Goal: Transaction & Acquisition: Purchase product/service

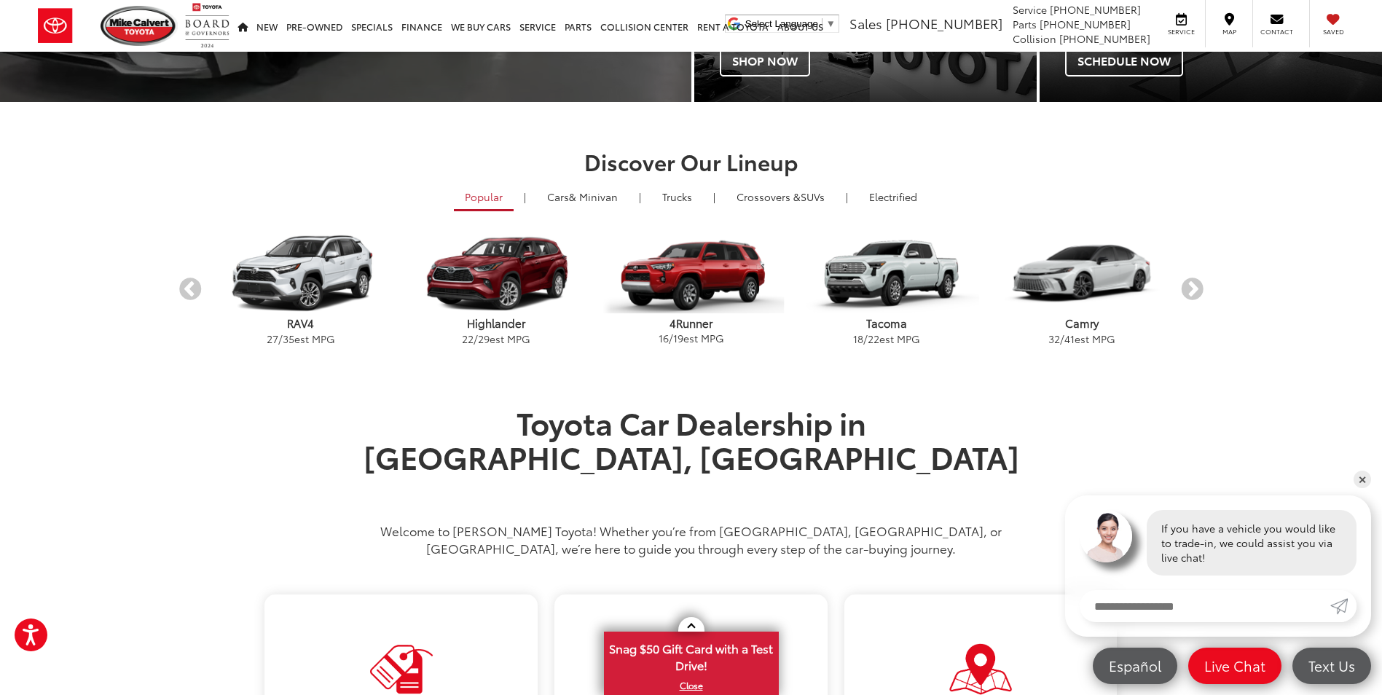
scroll to position [510, 0]
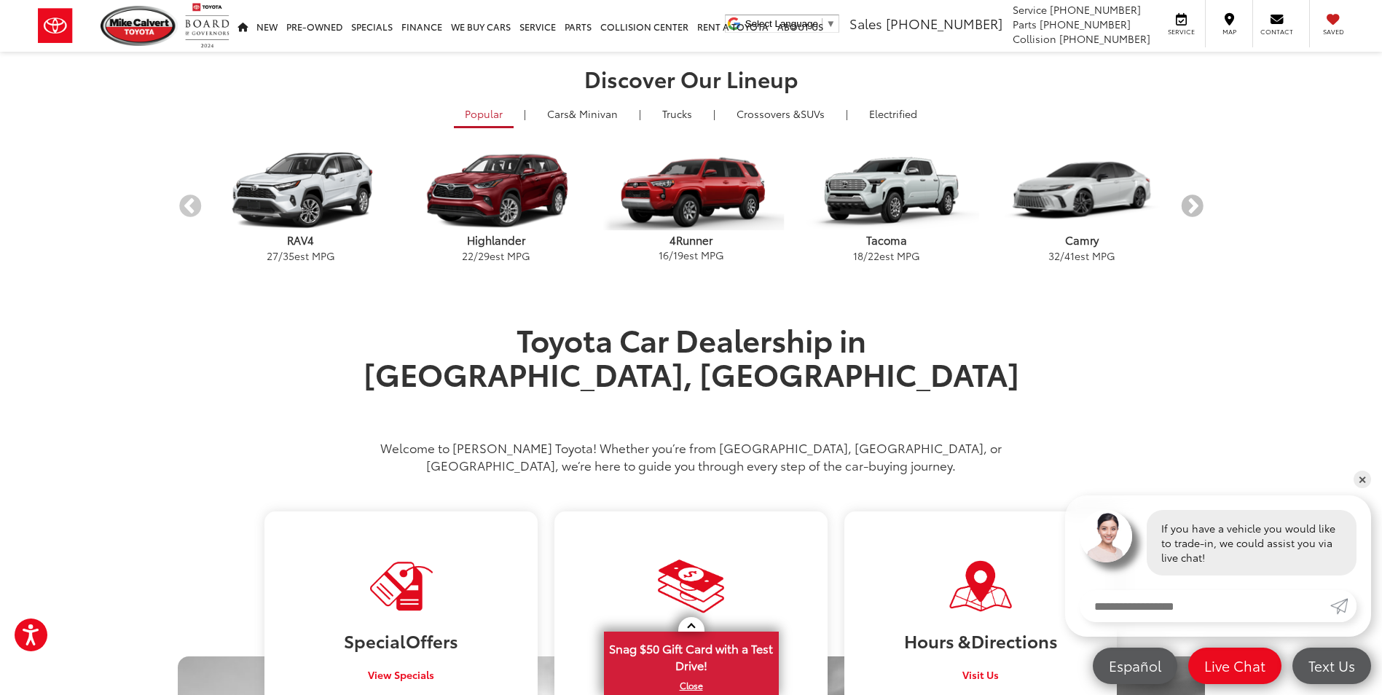
click at [1195, 205] on button "Next" at bounding box center [1191, 206] width 25 height 25
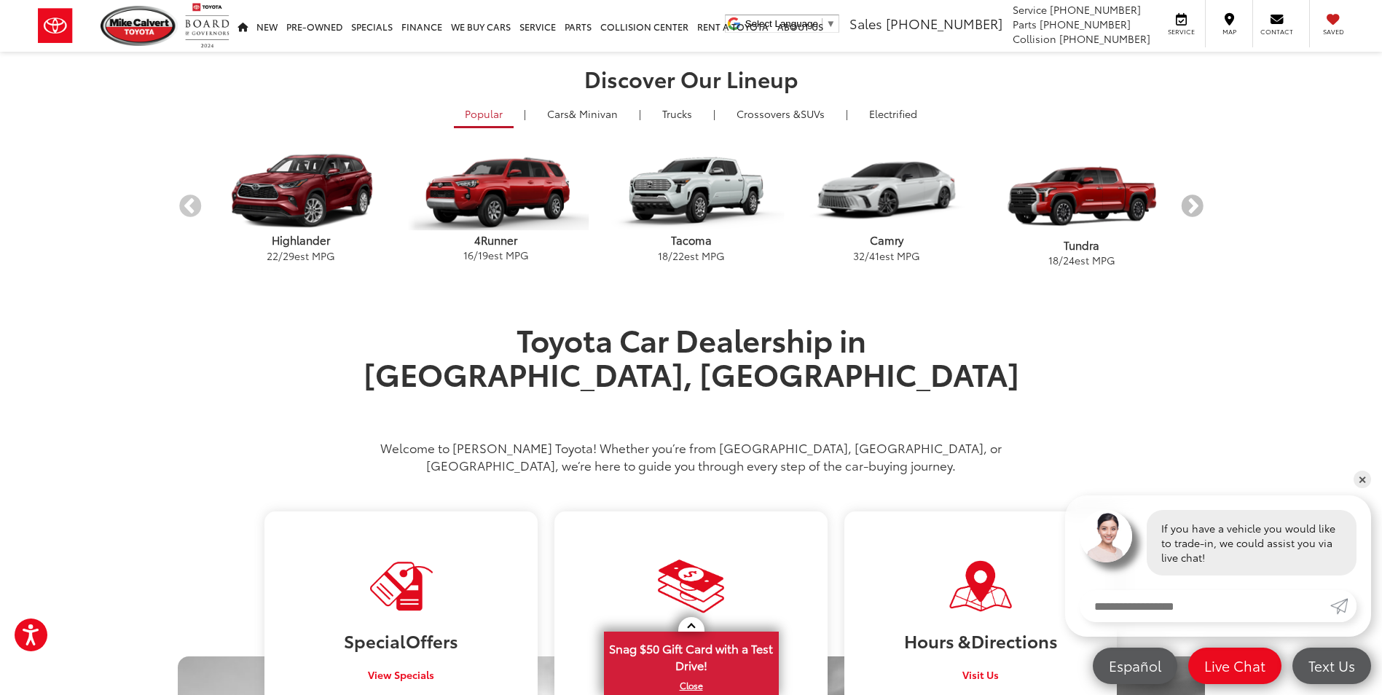
click at [1195, 205] on button "Next" at bounding box center [1191, 206] width 25 height 25
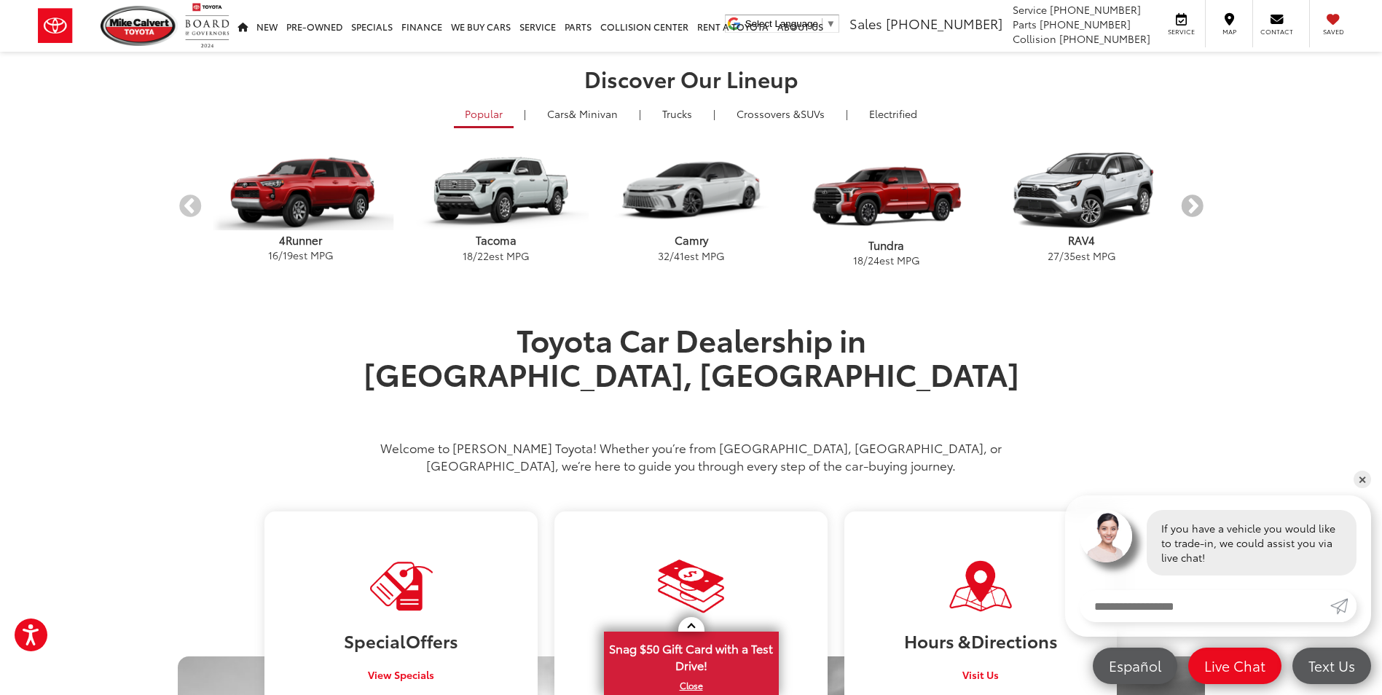
click at [1195, 205] on button "Next" at bounding box center [1191, 206] width 25 height 25
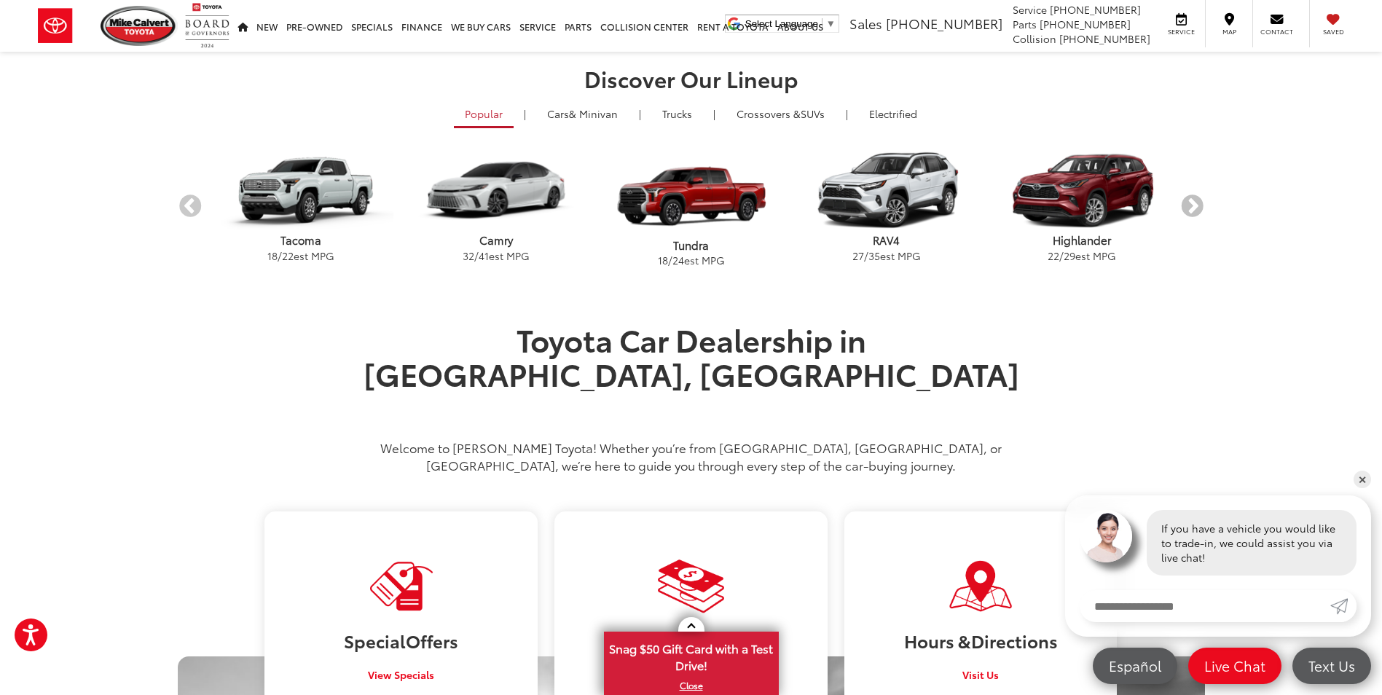
click at [1195, 205] on button "Next" at bounding box center [1191, 206] width 25 height 25
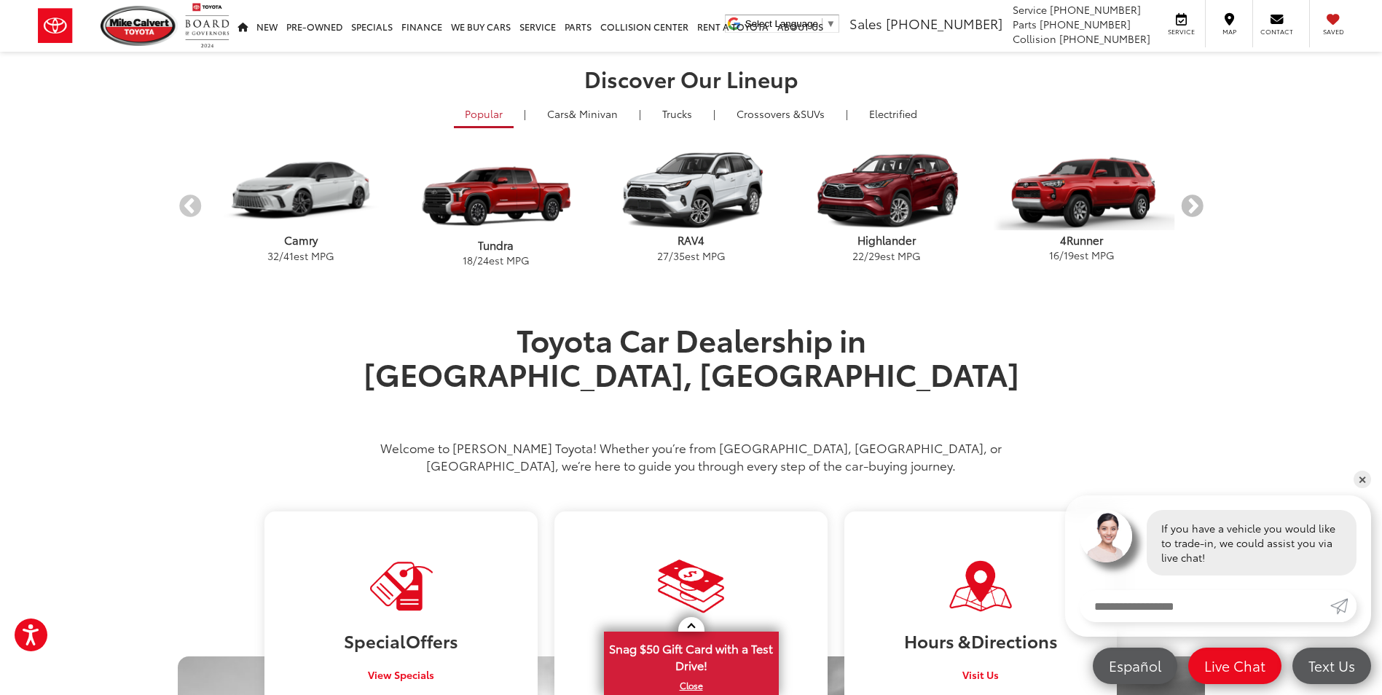
click at [1195, 205] on button "Next" at bounding box center [1191, 206] width 25 height 25
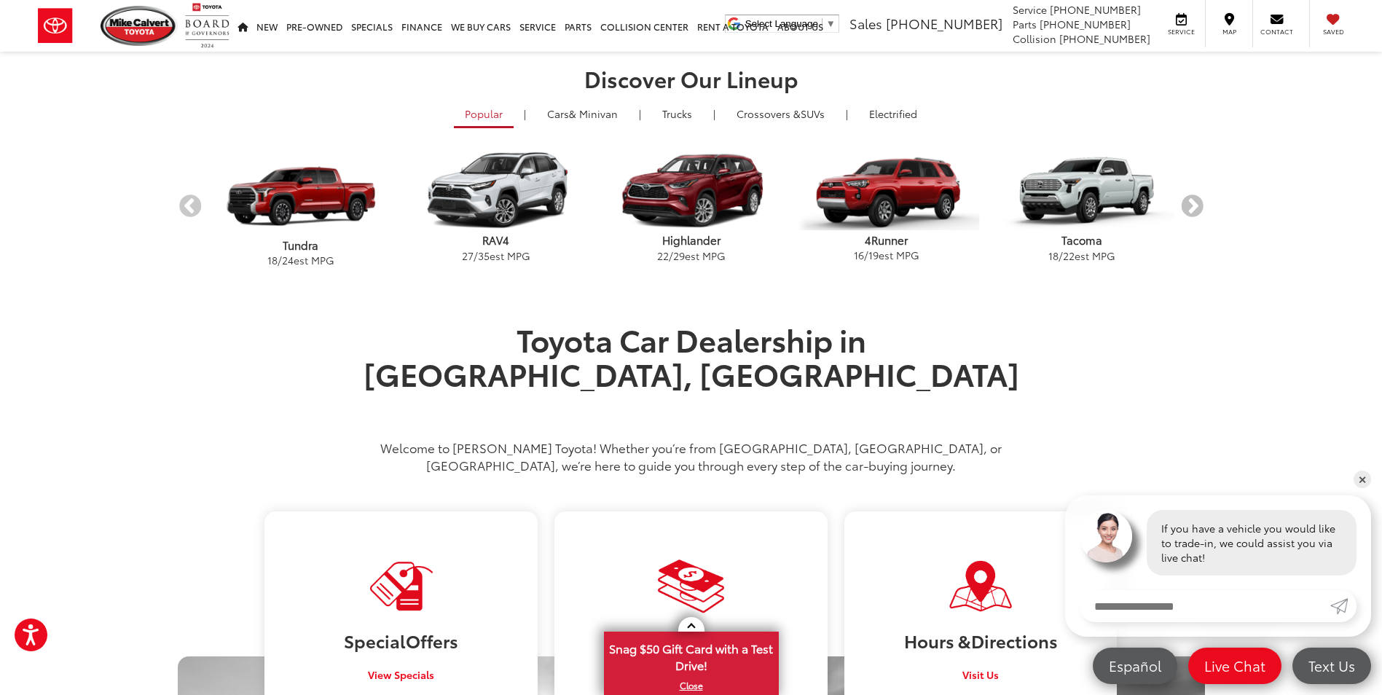
click at [1195, 205] on button "Next" at bounding box center [1191, 206] width 25 height 25
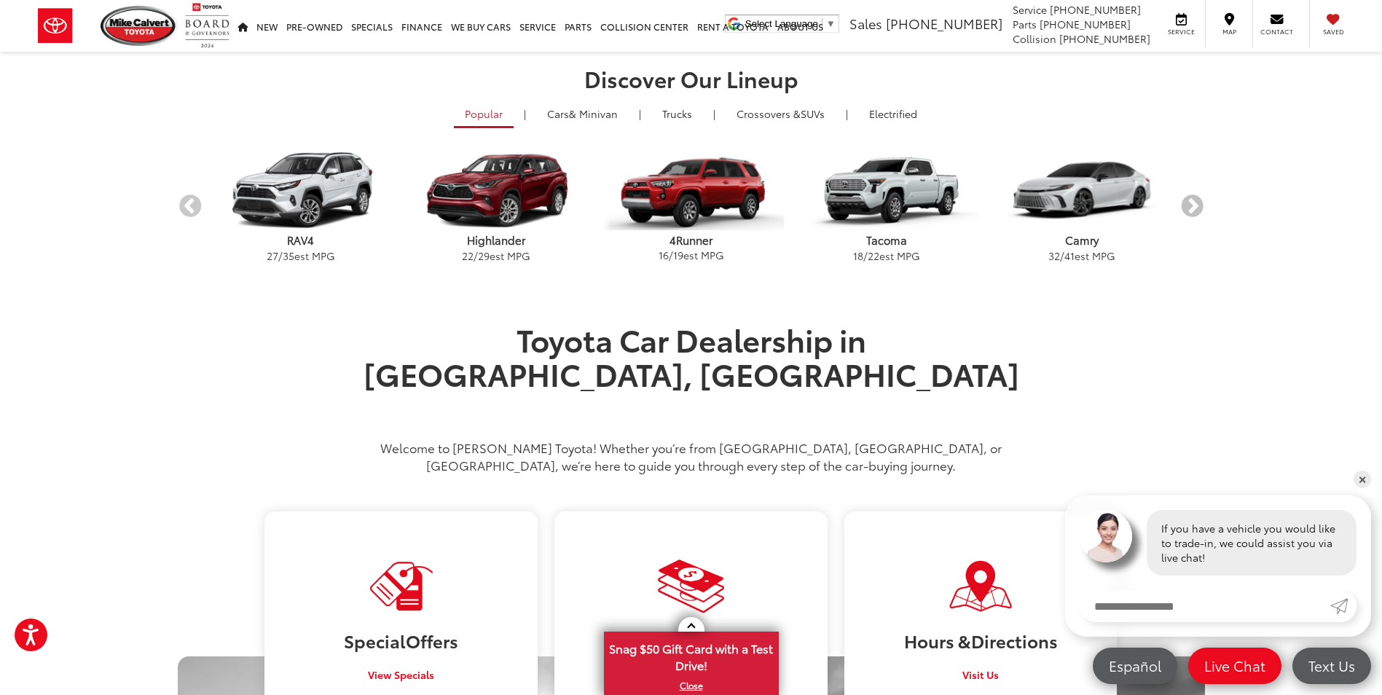
click at [1195, 205] on button "Next" at bounding box center [1191, 206] width 25 height 25
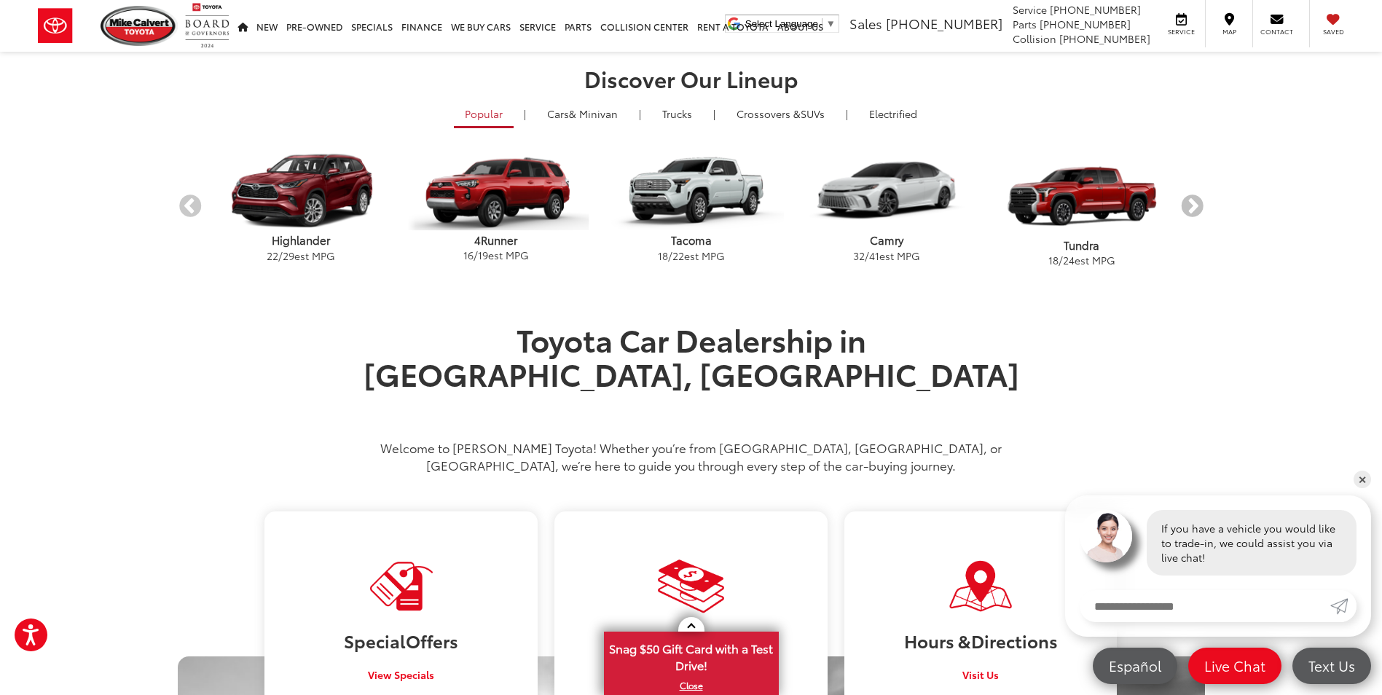
click at [1195, 205] on button "Next" at bounding box center [1191, 206] width 25 height 25
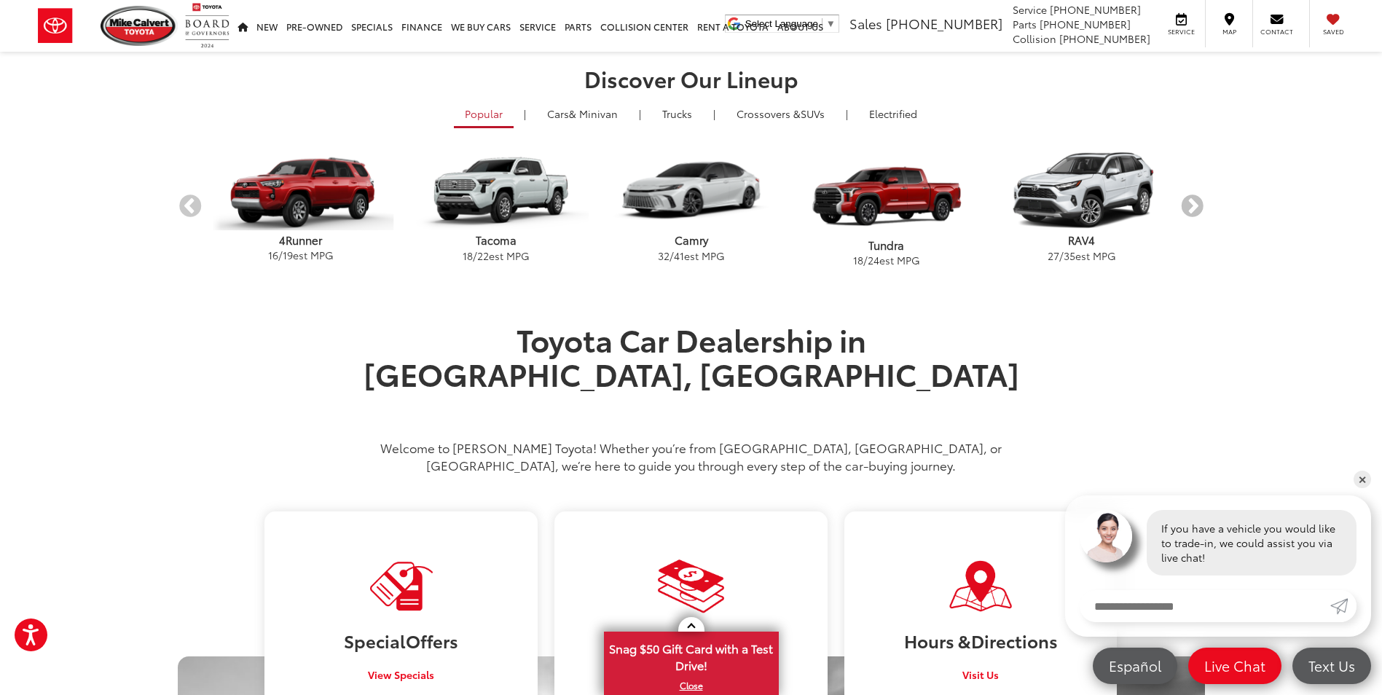
click at [1195, 205] on button "Next" at bounding box center [1191, 206] width 25 height 25
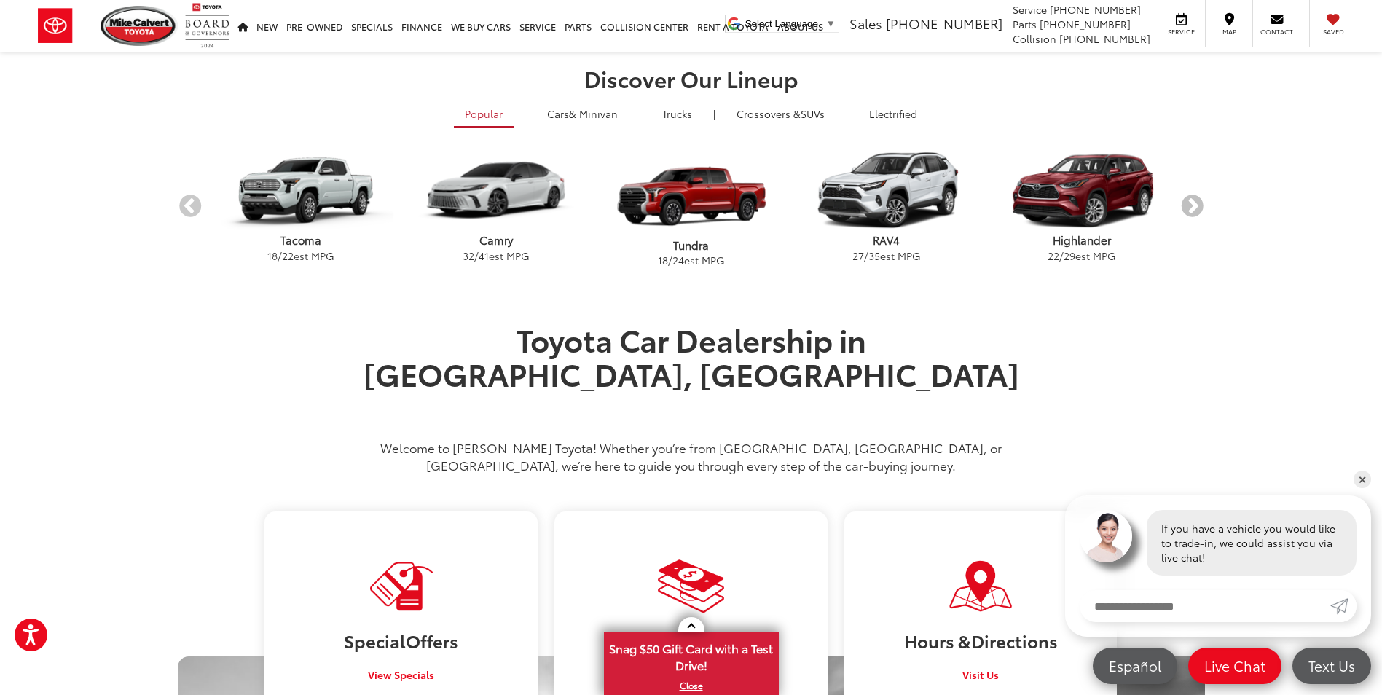
click at [1195, 205] on button "Next" at bounding box center [1191, 206] width 25 height 25
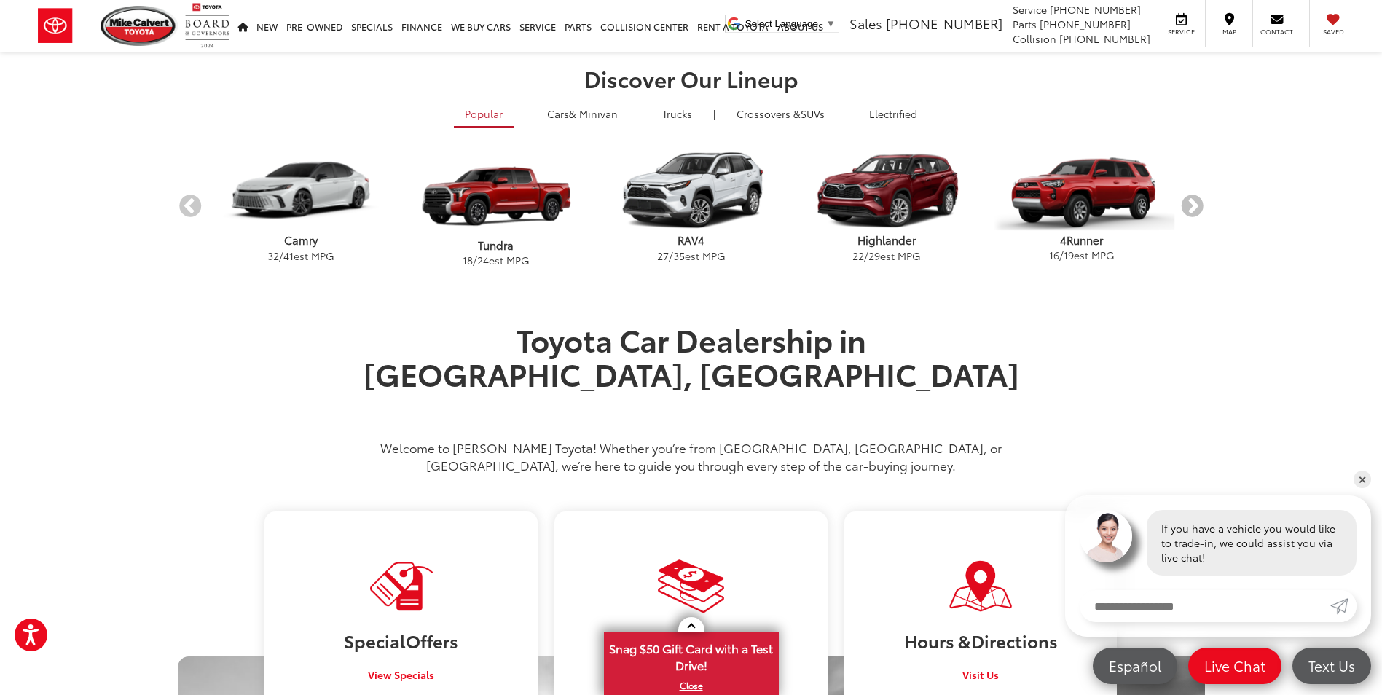
click at [1195, 205] on button "Next" at bounding box center [1191, 206] width 25 height 25
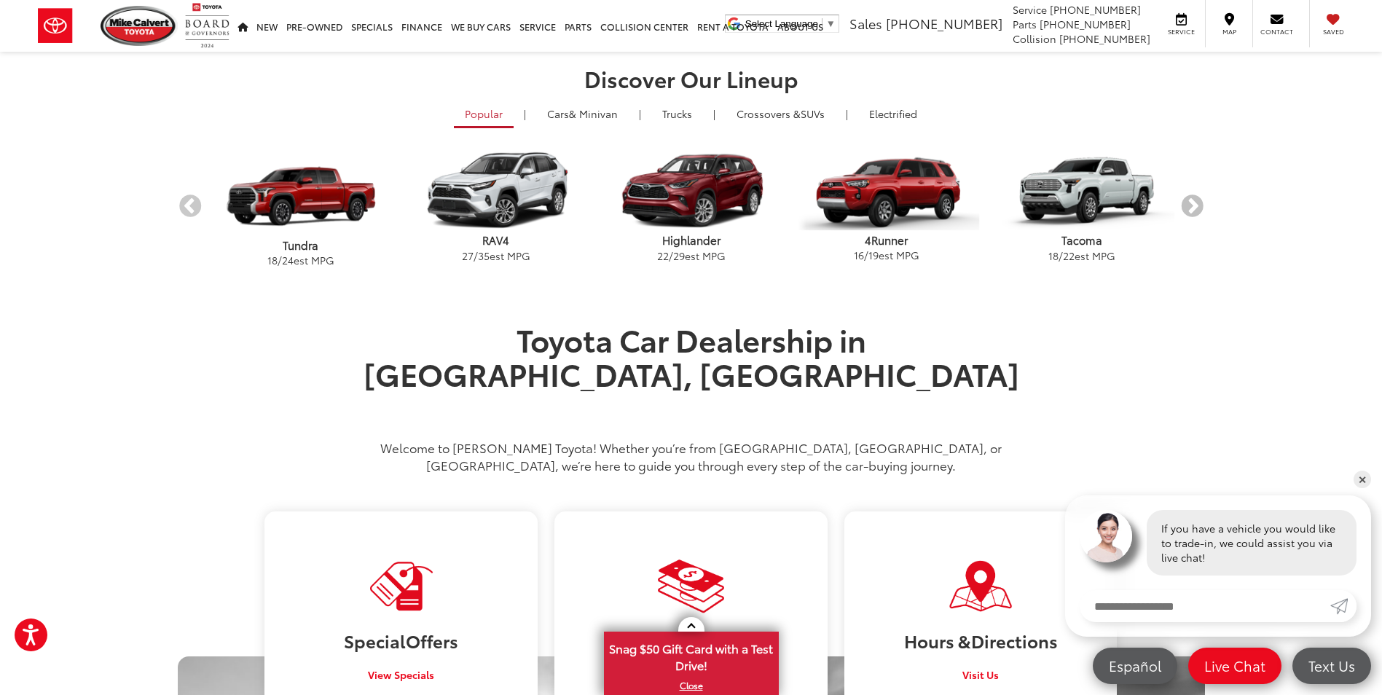
click at [1195, 205] on button "Next" at bounding box center [1191, 206] width 25 height 25
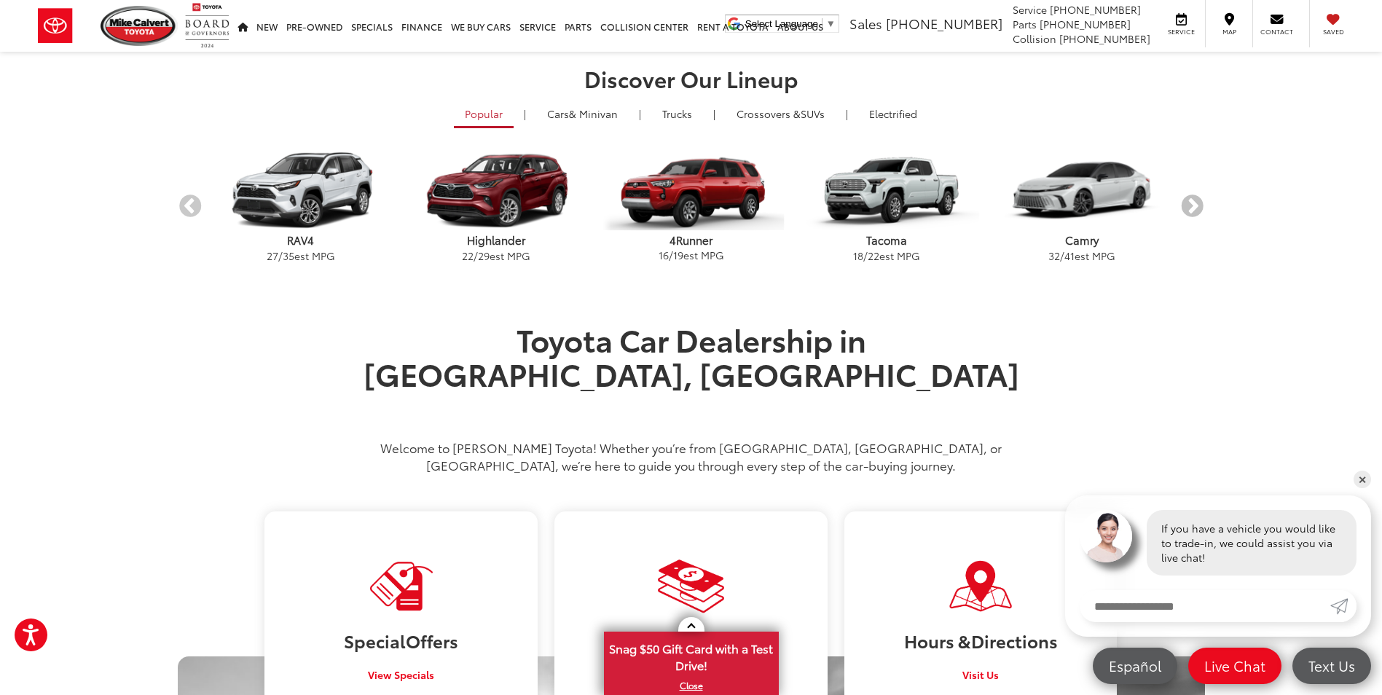
click at [1195, 205] on button "Next" at bounding box center [1191, 206] width 25 height 25
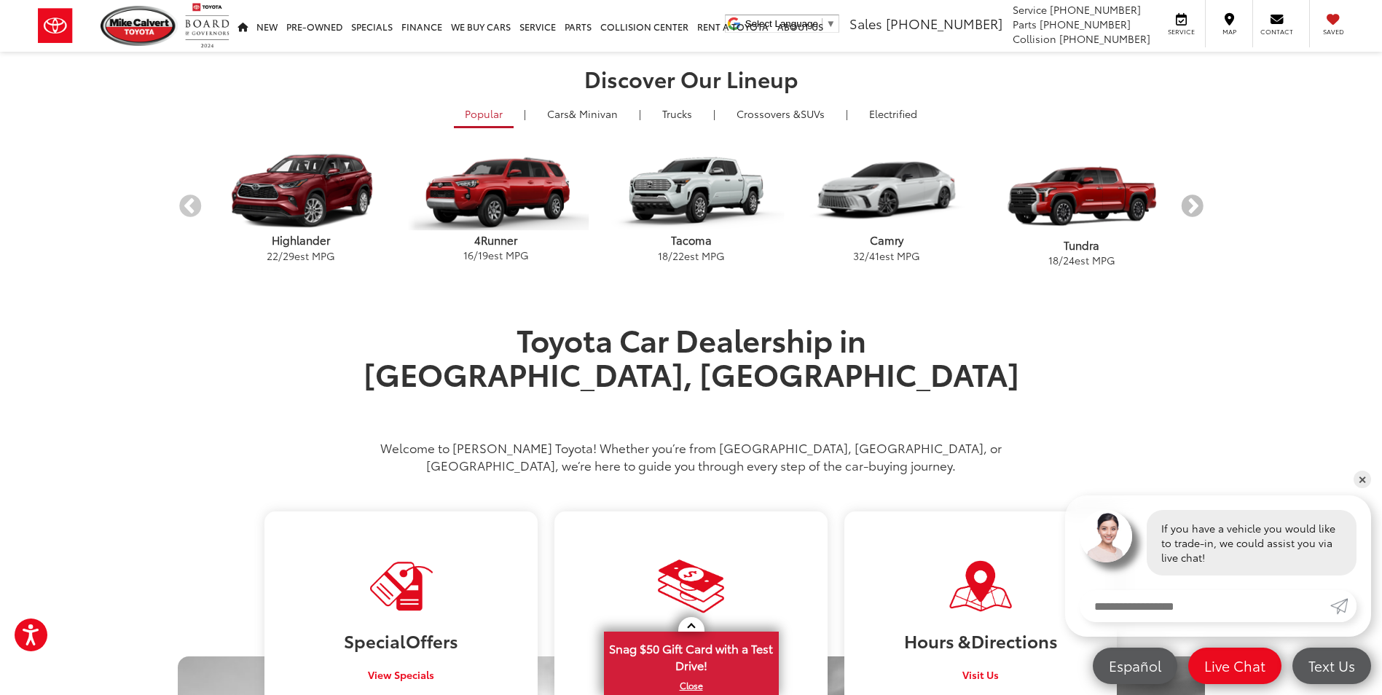
click at [1195, 205] on button "Next" at bounding box center [1191, 206] width 25 height 25
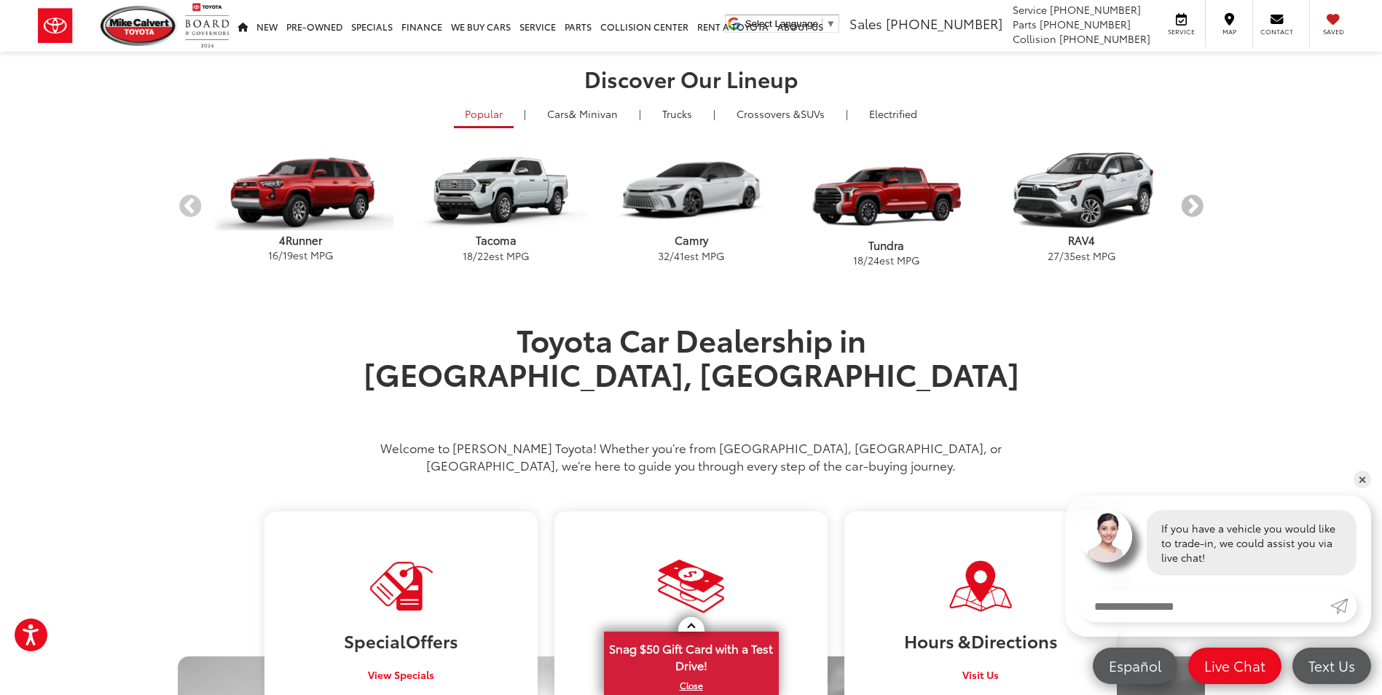
click at [1195, 205] on button "Next" at bounding box center [1191, 206] width 25 height 25
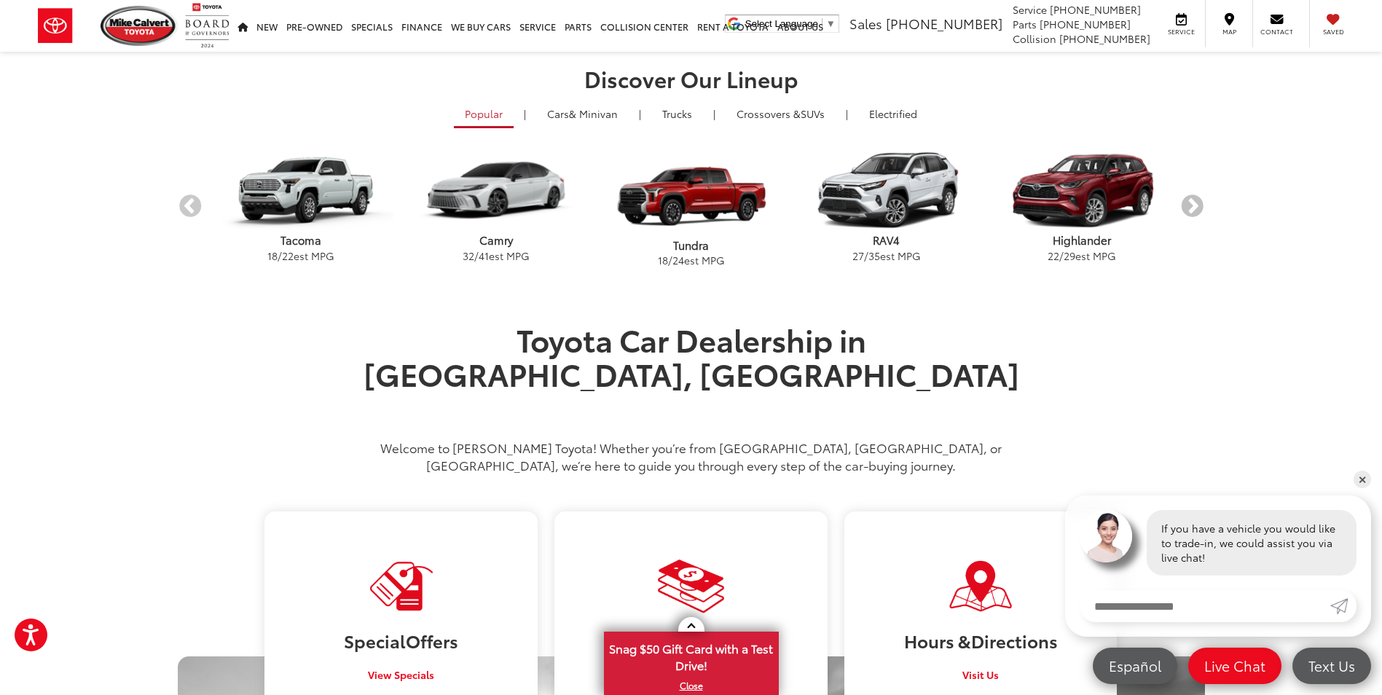
click at [1195, 205] on button "Next" at bounding box center [1191, 206] width 25 height 25
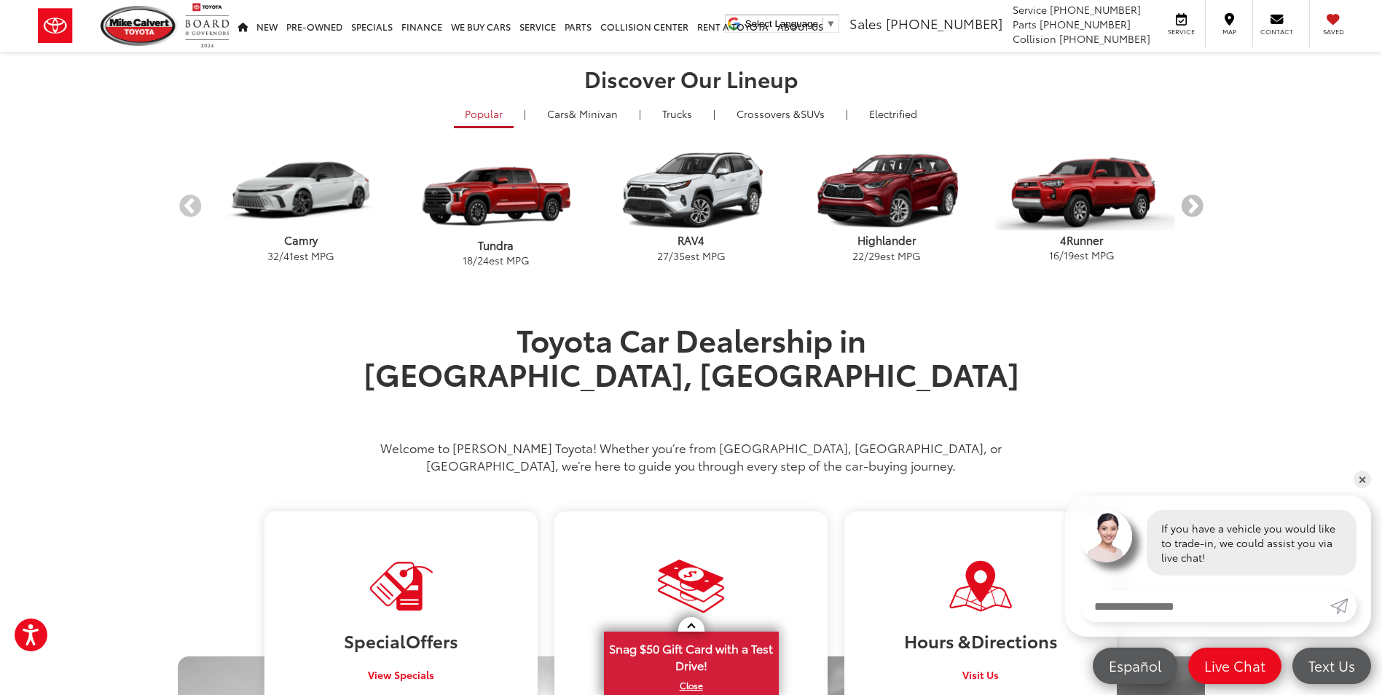
click at [1195, 205] on button "Next" at bounding box center [1191, 206] width 25 height 25
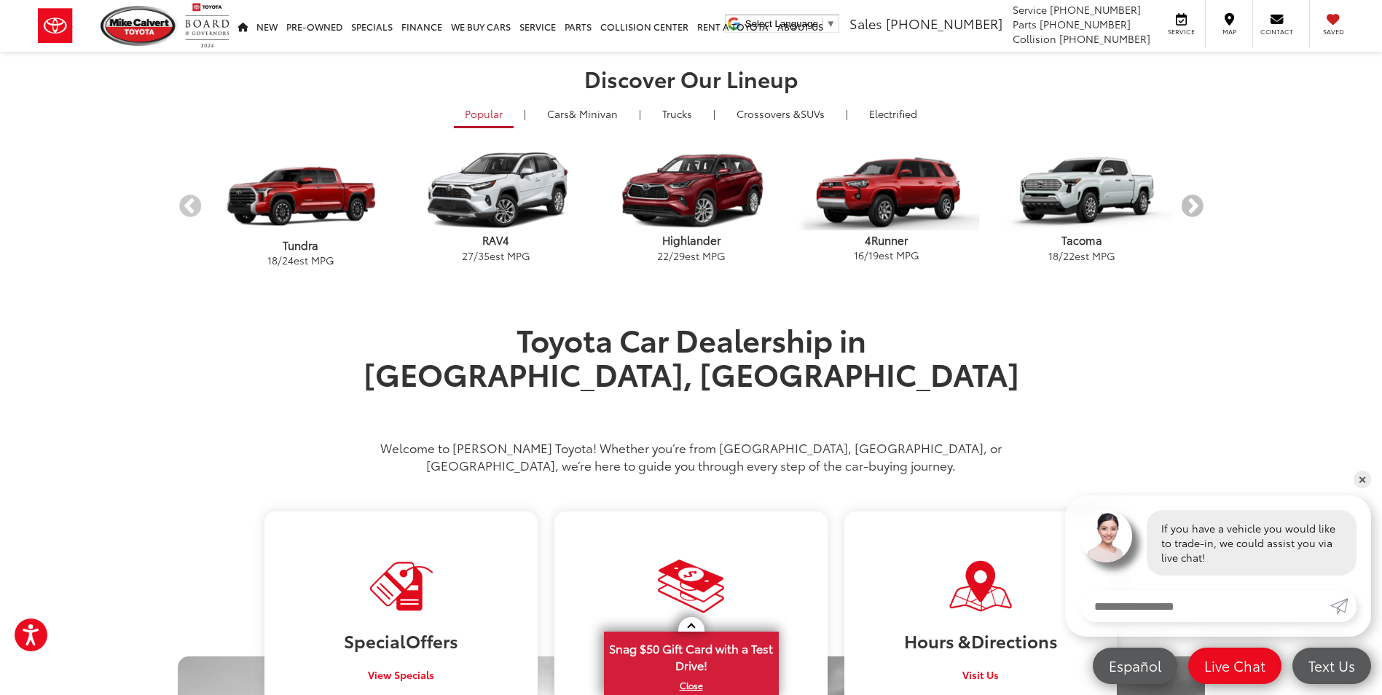
click at [1195, 205] on button "Next" at bounding box center [1191, 206] width 25 height 25
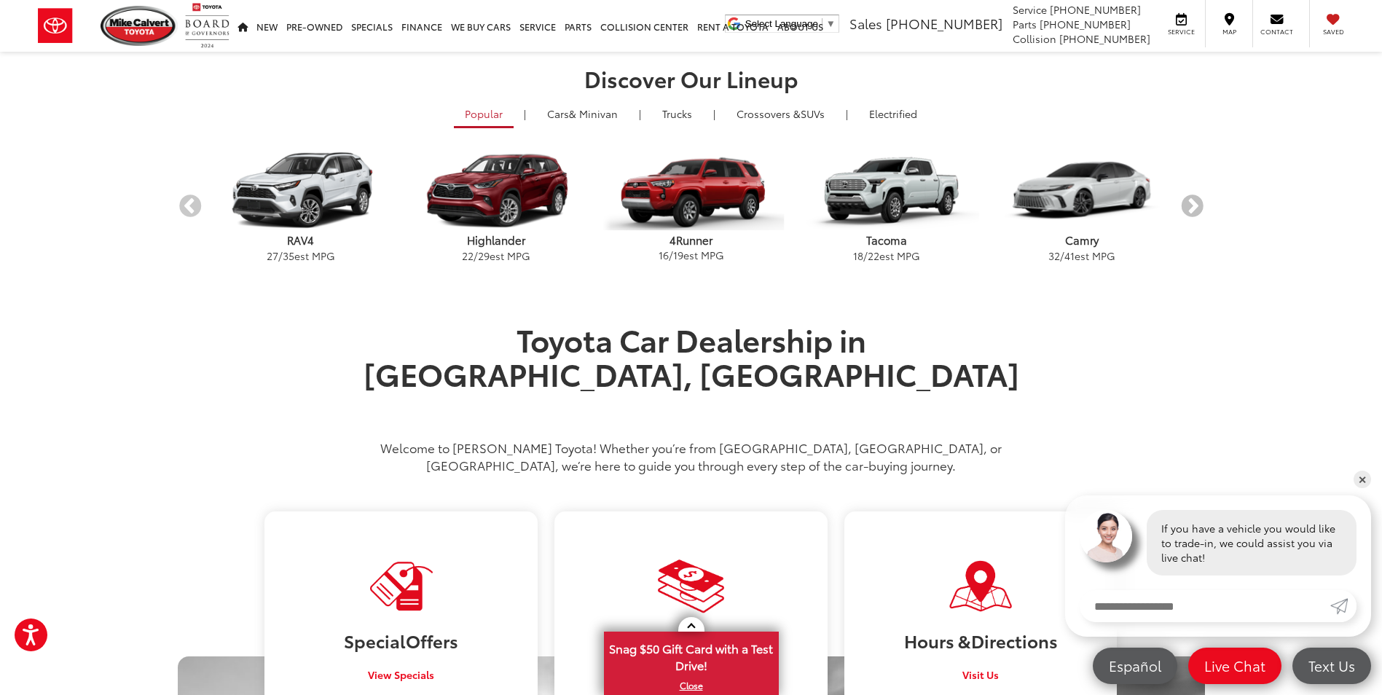
click at [1195, 205] on button "Next" at bounding box center [1191, 206] width 25 height 25
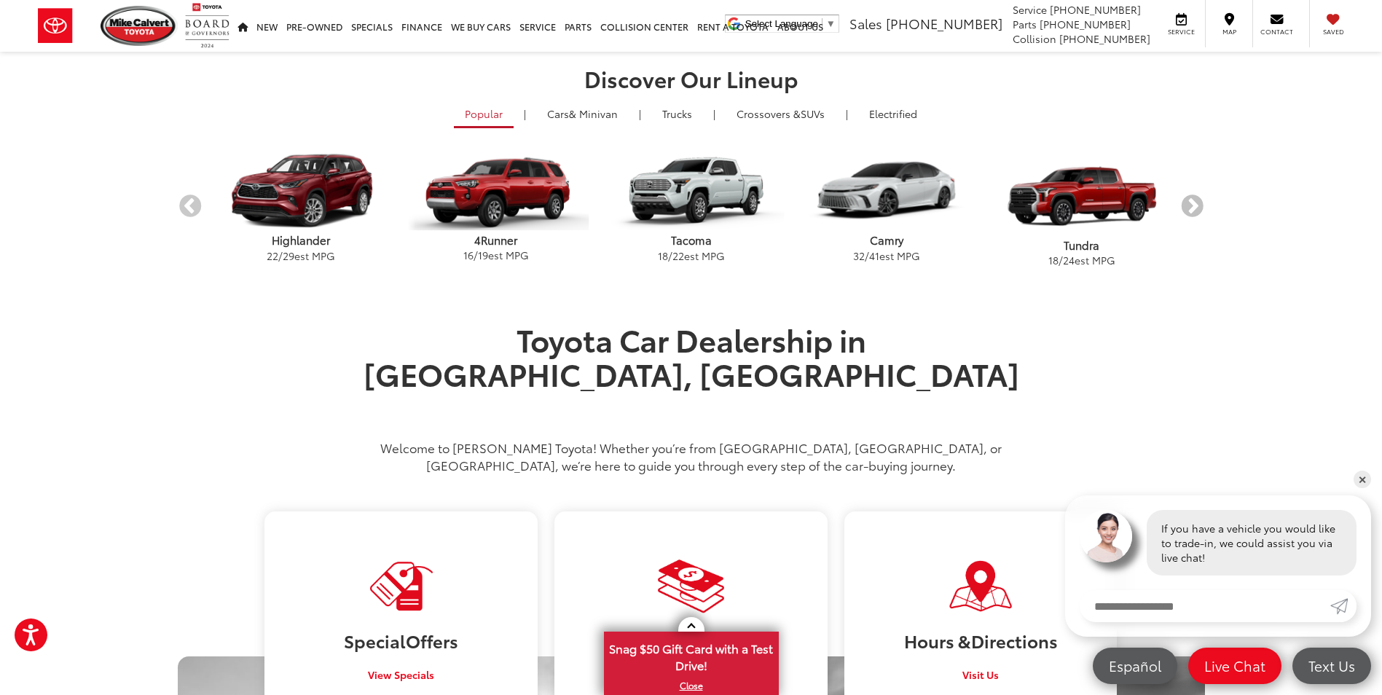
click at [1195, 205] on button "Next" at bounding box center [1191, 206] width 25 height 25
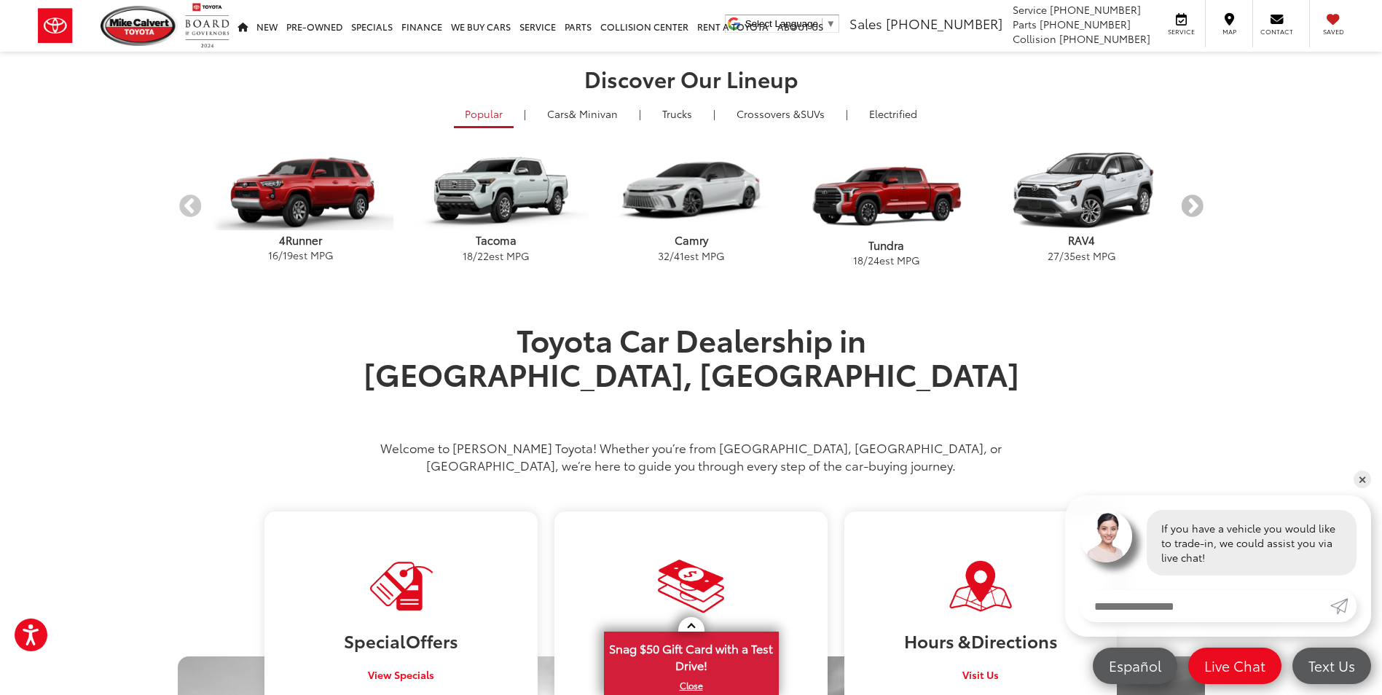
click at [1195, 205] on button "Next" at bounding box center [1191, 206] width 25 height 25
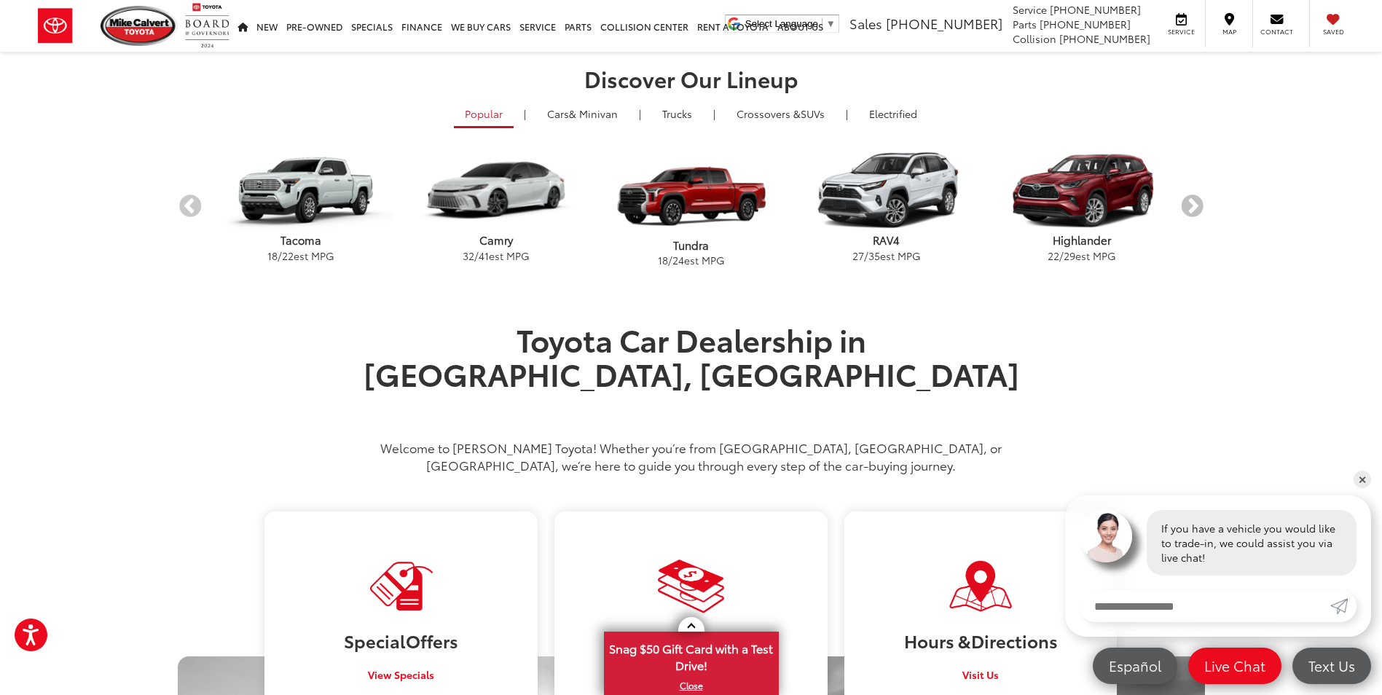
click at [1195, 205] on button "Next" at bounding box center [1191, 206] width 25 height 25
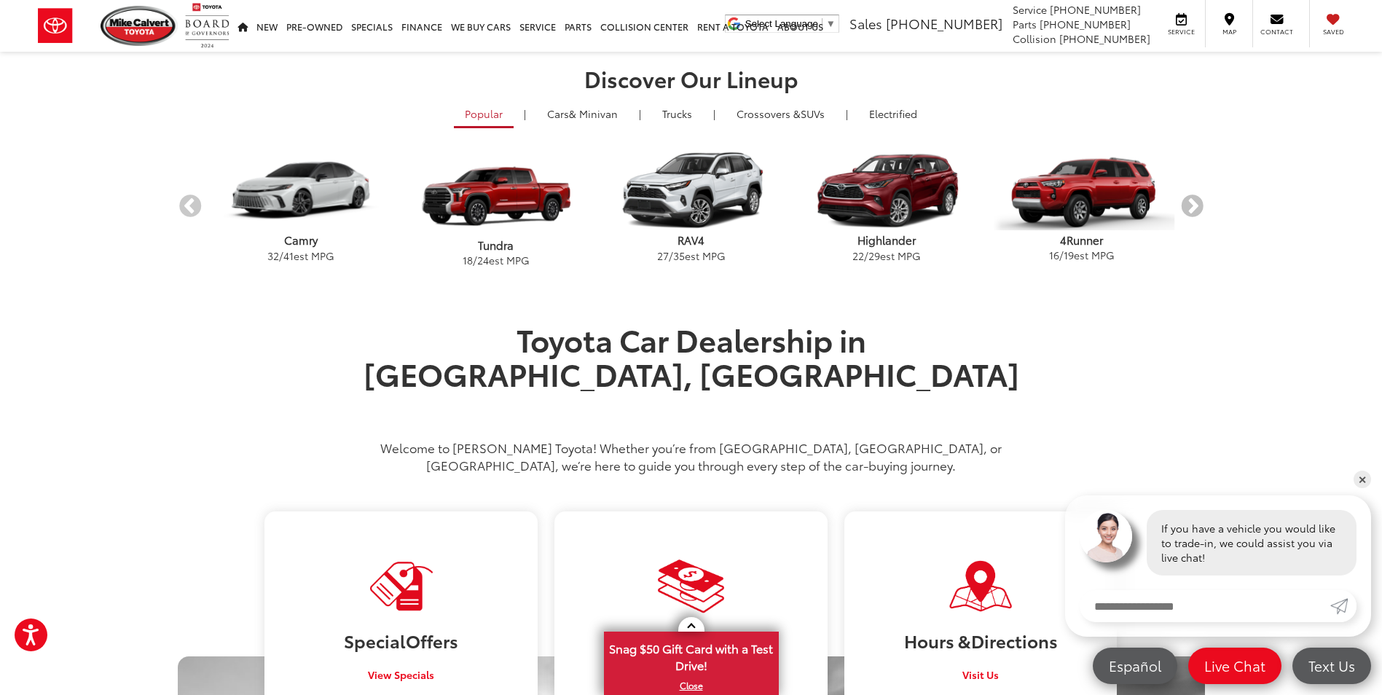
click at [1195, 205] on button "Next" at bounding box center [1191, 206] width 25 height 25
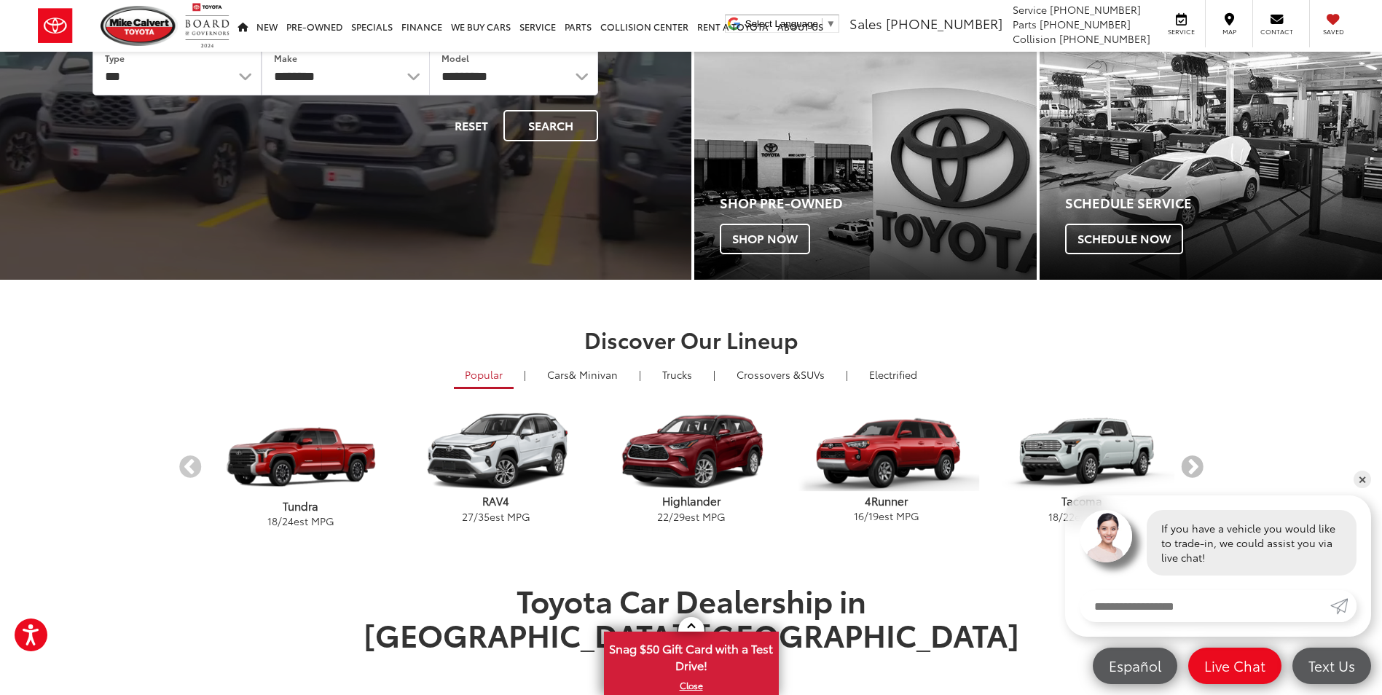
scroll to position [0, 0]
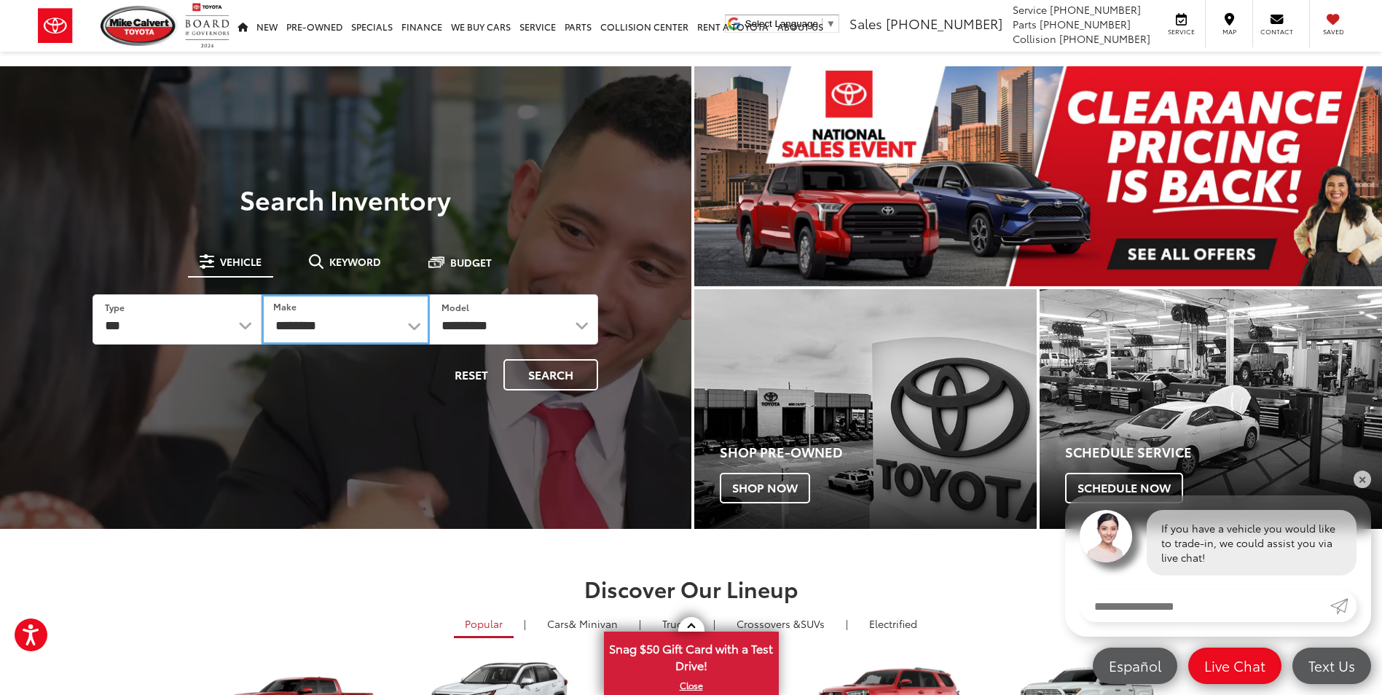
click at [412, 327] on select "**********" at bounding box center [346, 319] width 168 height 50
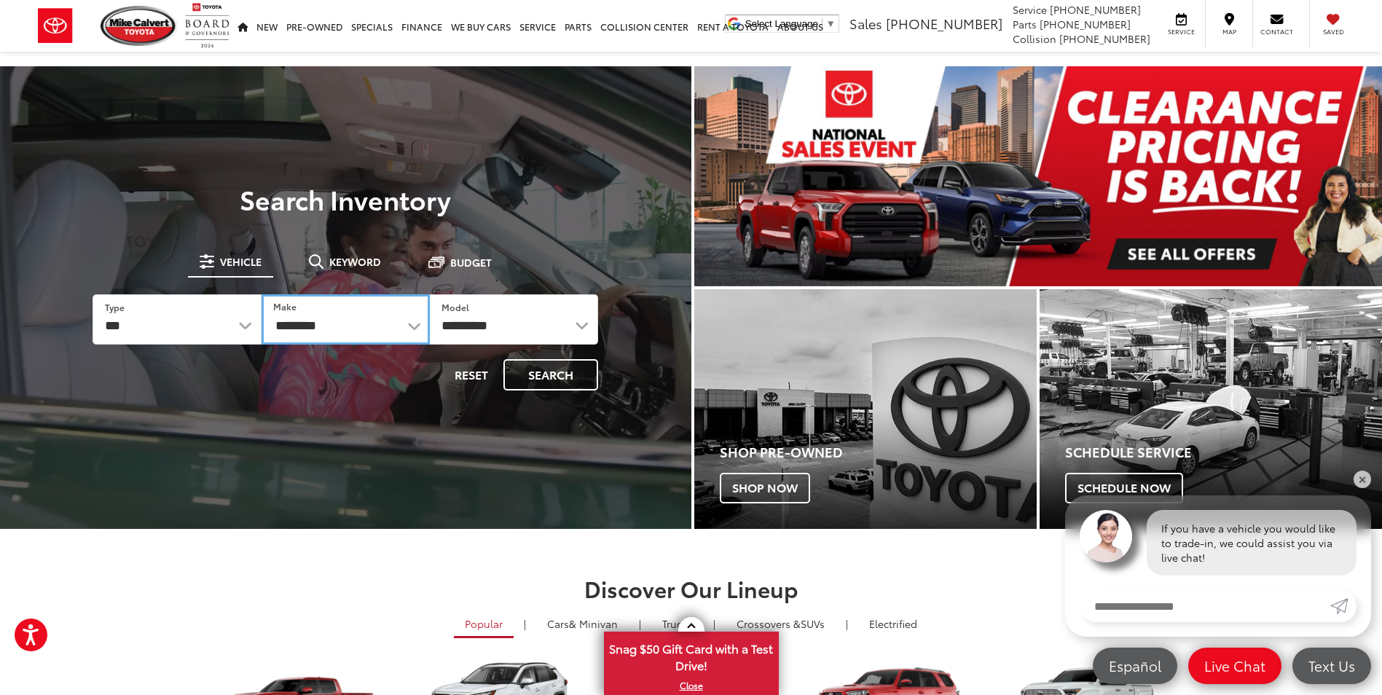
select select "******"
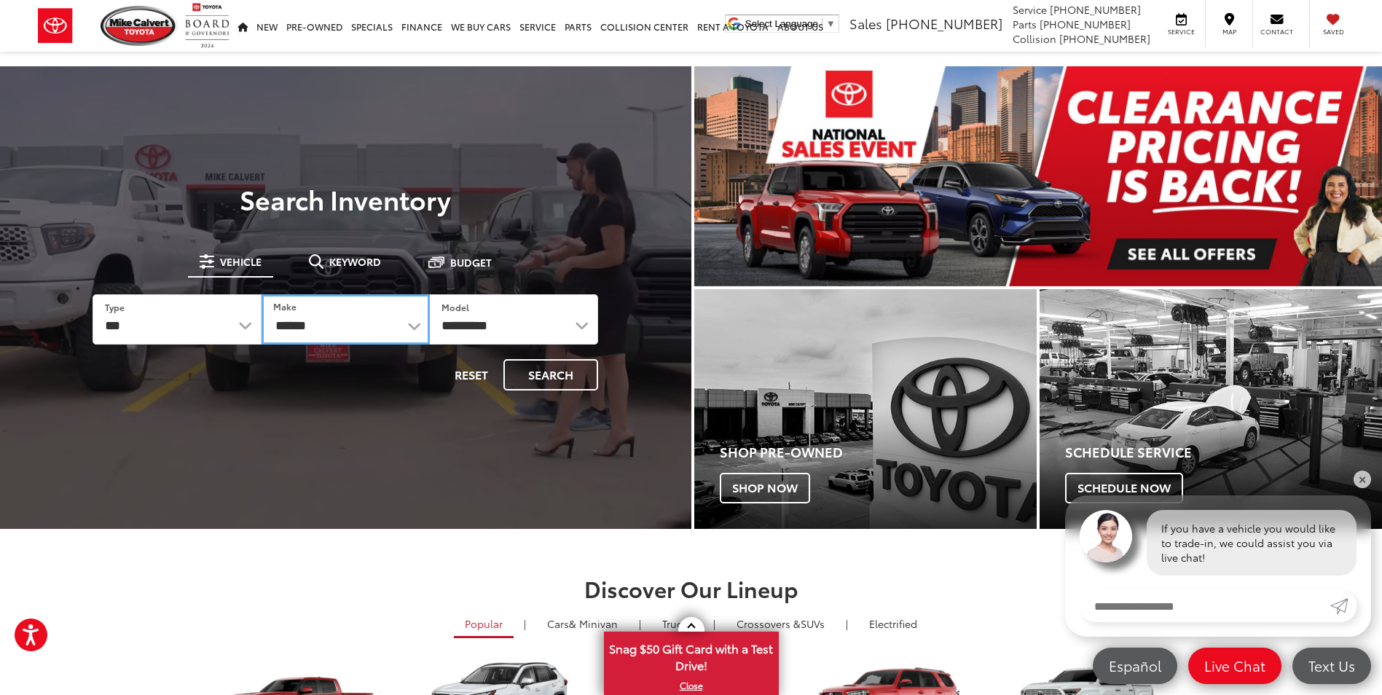
click at [262, 294] on select "**********" at bounding box center [346, 319] width 168 height 50
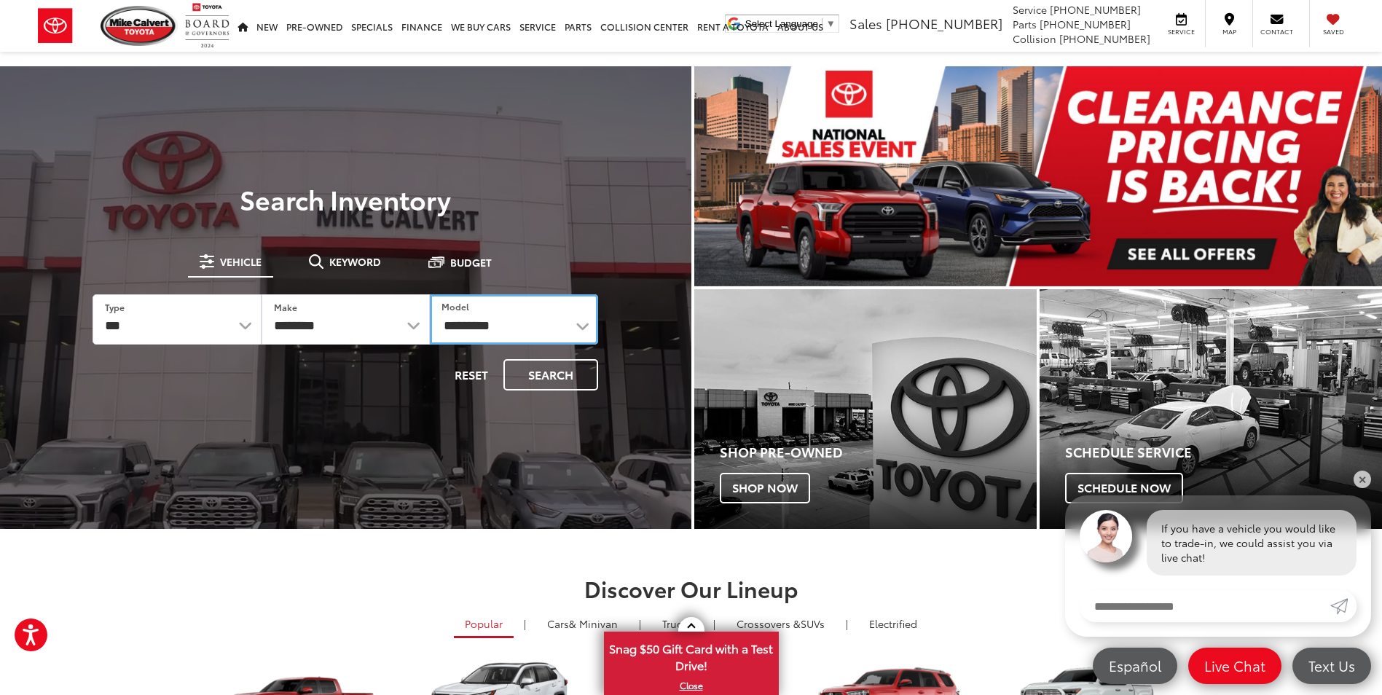
click at [575, 327] on select "**********" at bounding box center [514, 319] width 168 height 50
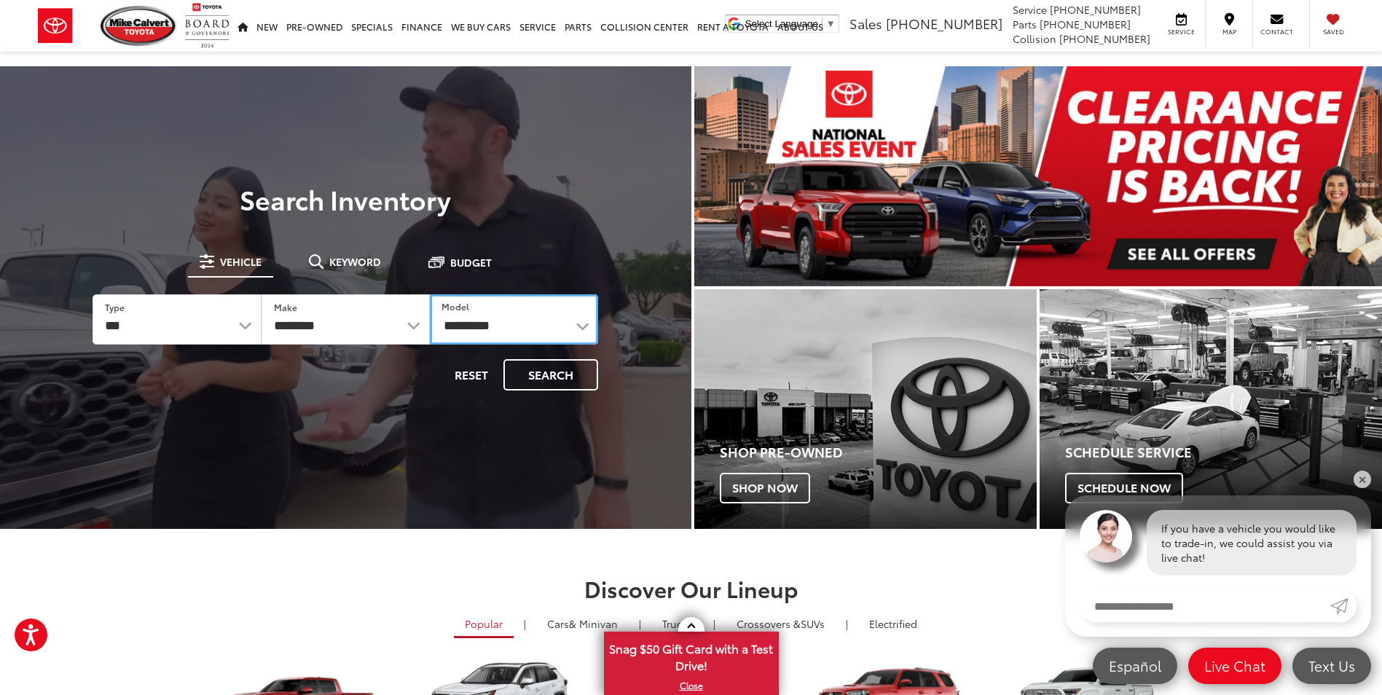
select select "*******"
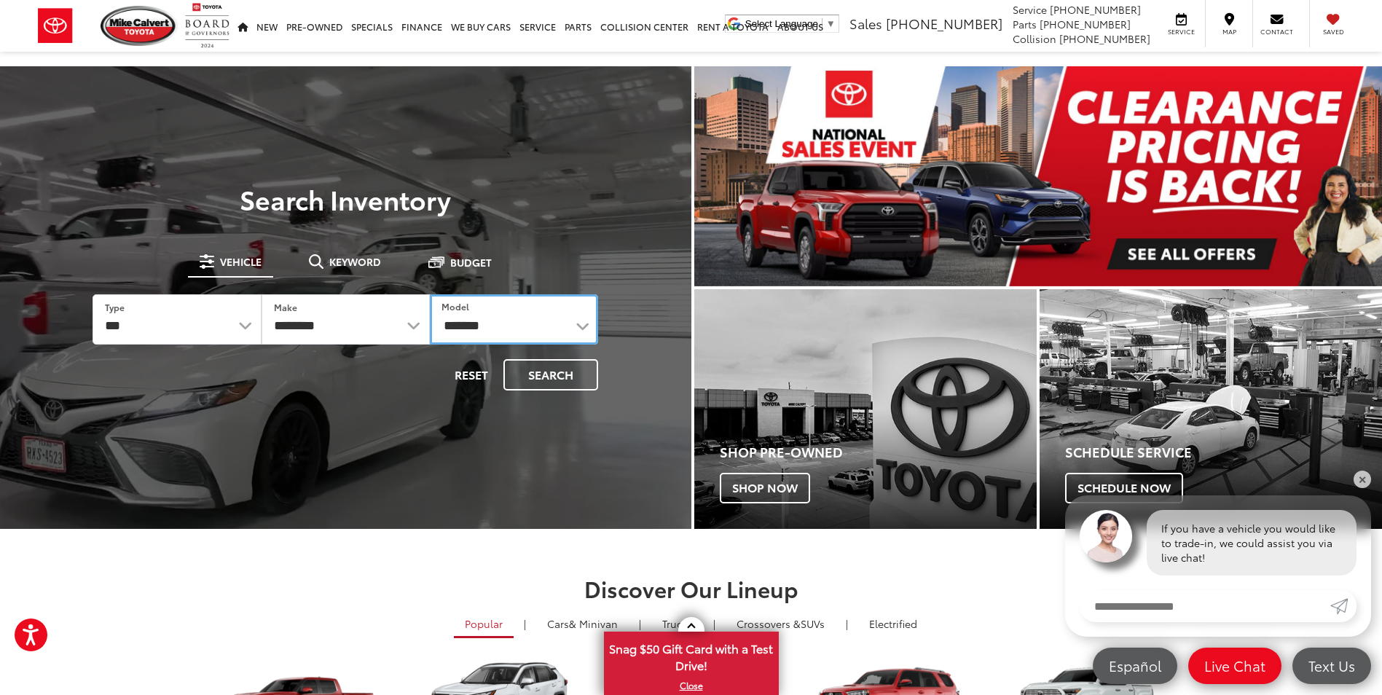
click at [430, 294] on select "**********" at bounding box center [514, 319] width 168 height 50
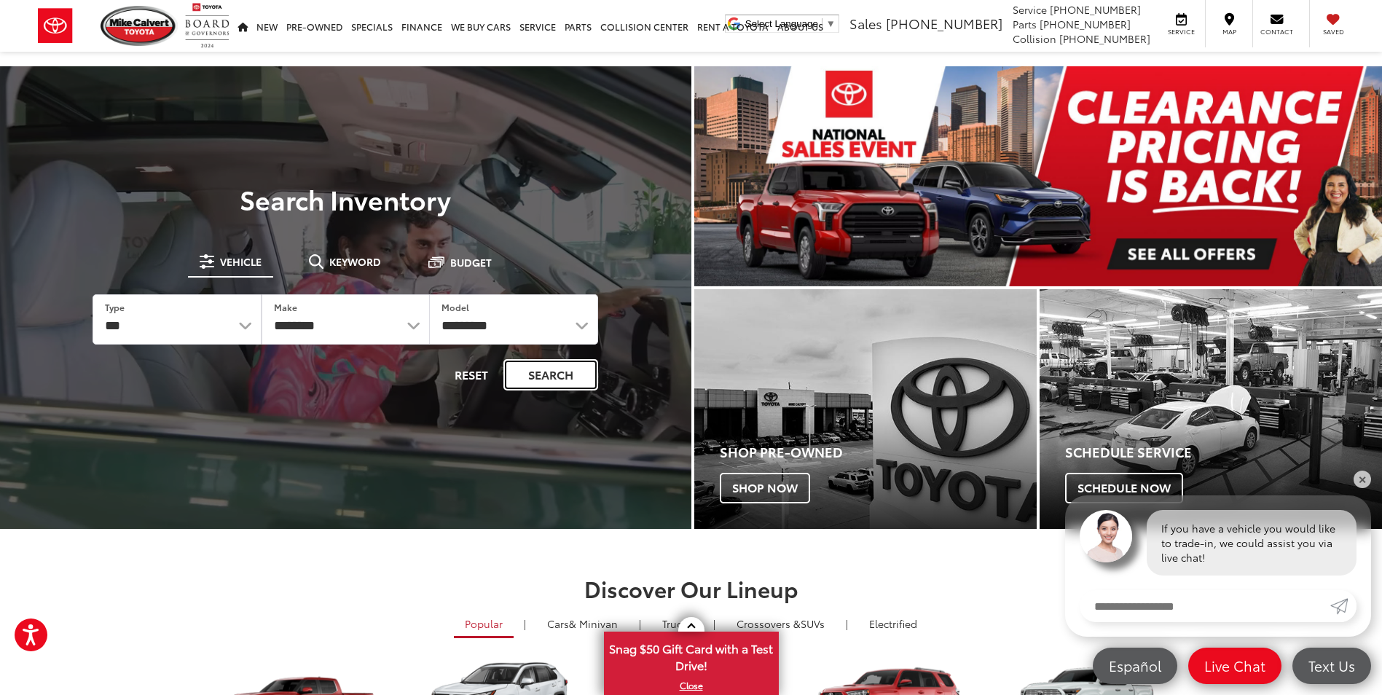
click at [552, 374] on button "Search" at bounding box center [550, 374] width 95 height 31
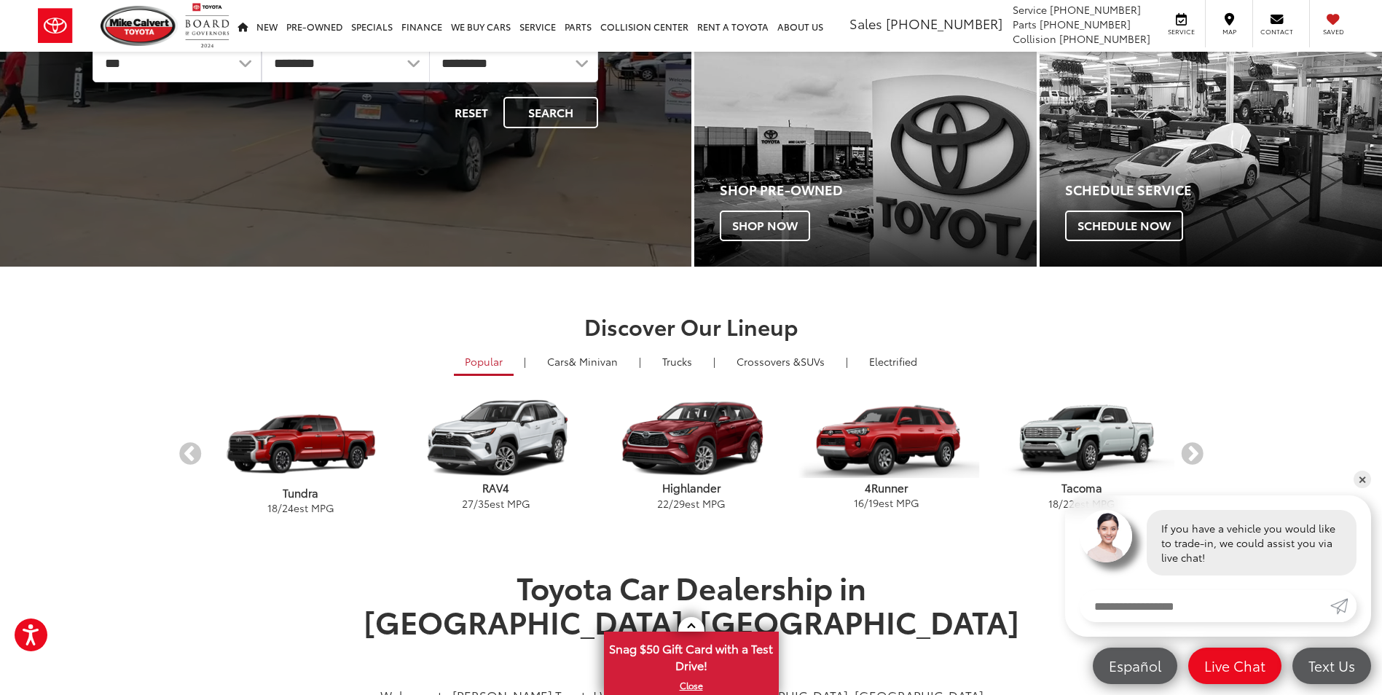
scroll to position [291, 0]
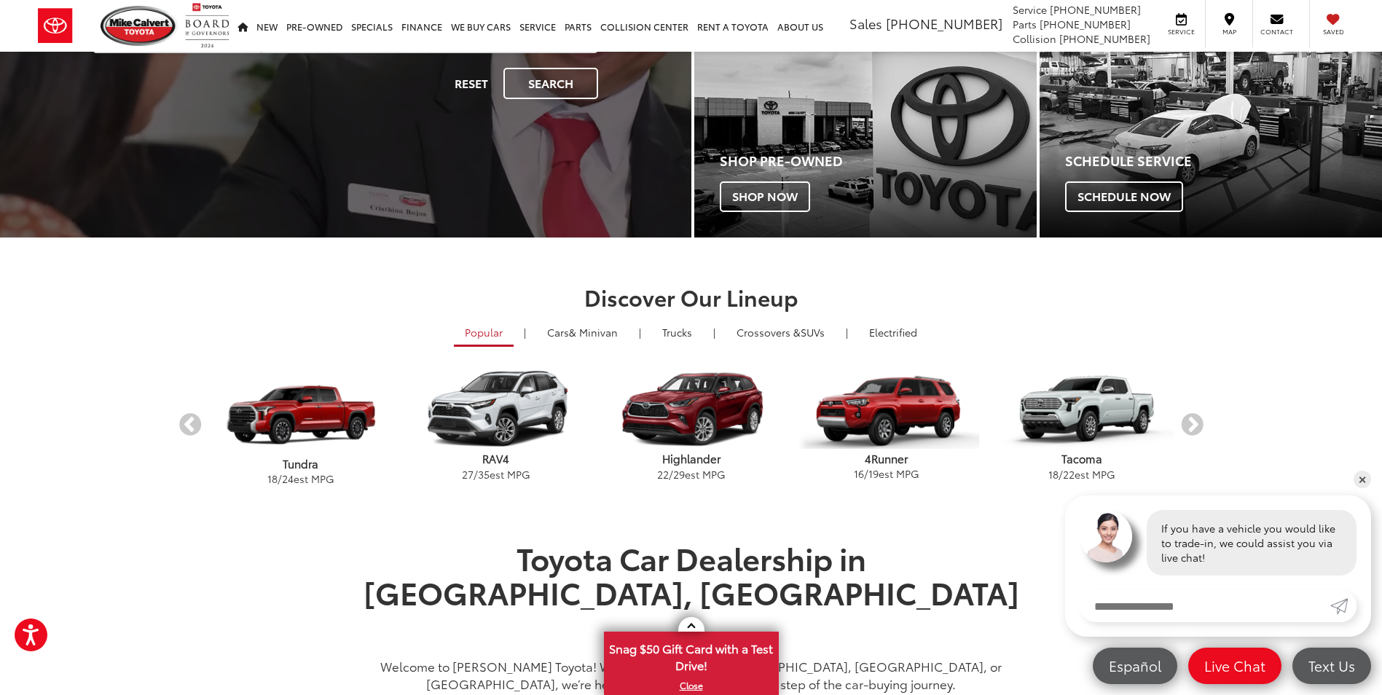
click at [881, 460] on p "4Runner" at bounding box center [886, 458] width 195 height 15
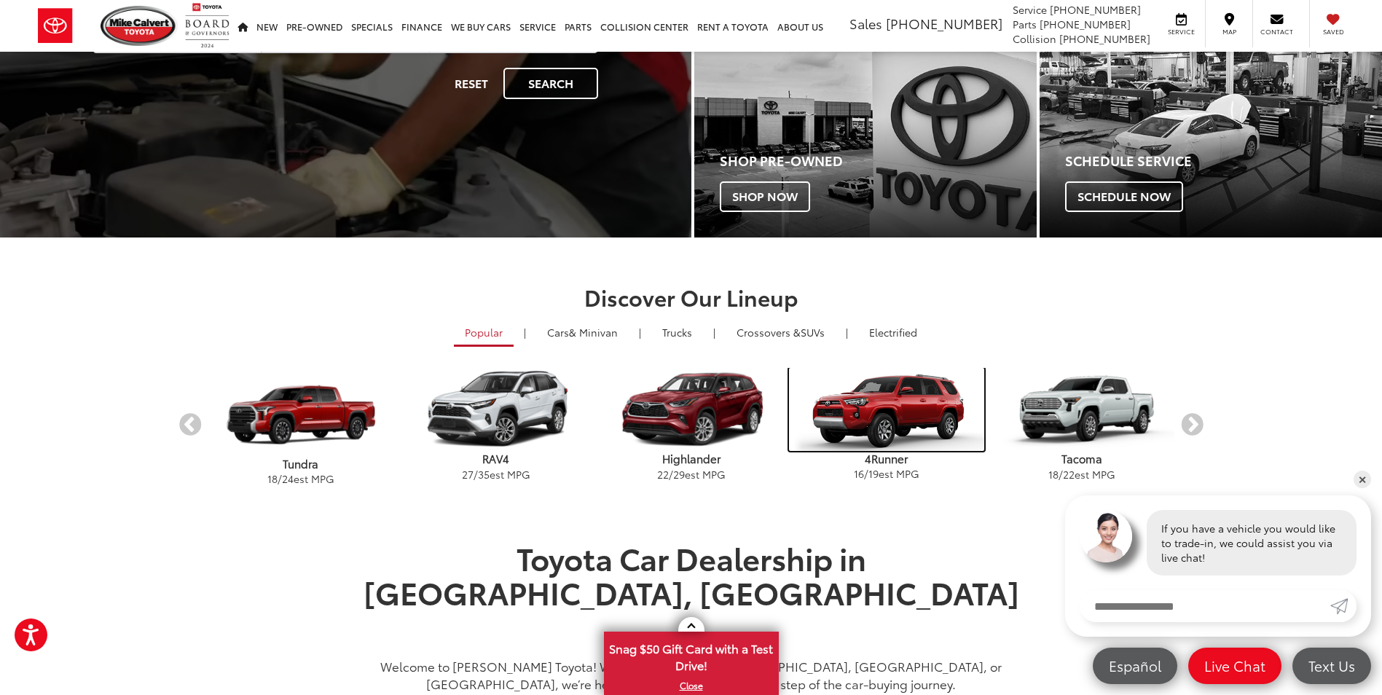
click at [883, 420] on img "carousel" at bounding box center [886, 409] width 195 height 83
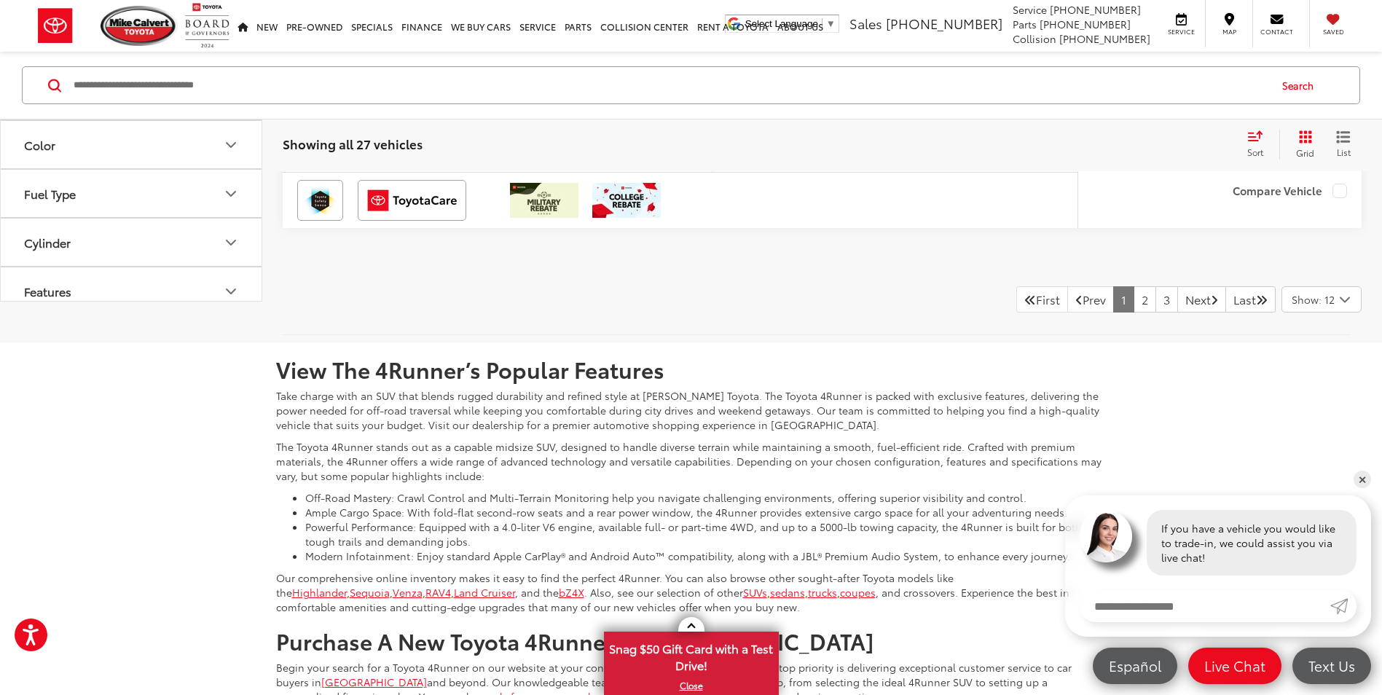
scroll to position [6410, 0]
